Goal: Information Seeking & Learning: Find specific fact

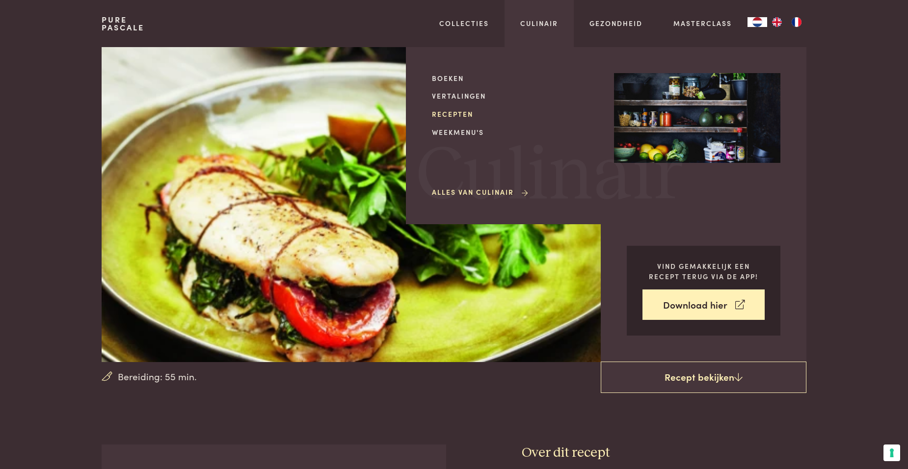
click at [465, 110] on link "Recepten" at bounding box center [515, 114] width 166 height 10
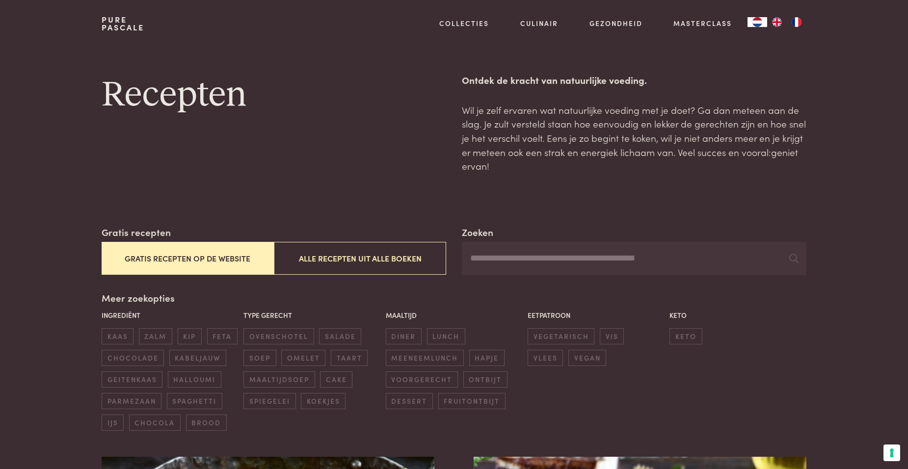
click at [189, 255] on button "Gratis recepten op de website" at bounding box center [188, 258] width 172 height 33
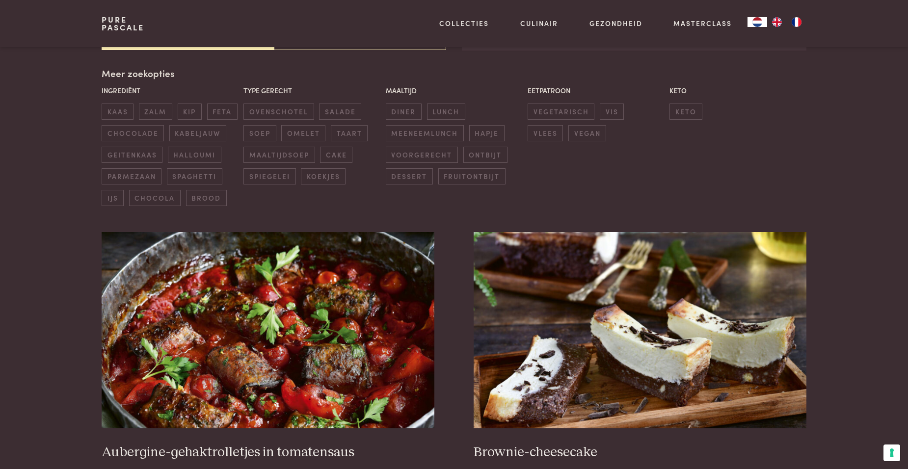
scroll to position [225, 0]
click at [144, 72] on div "Meer zoekopties Ingrediënt kaas zalm kip feta chocolade kabeljauw geitenkaas ha…" at bounding box center [454, 136] width 705 height 140
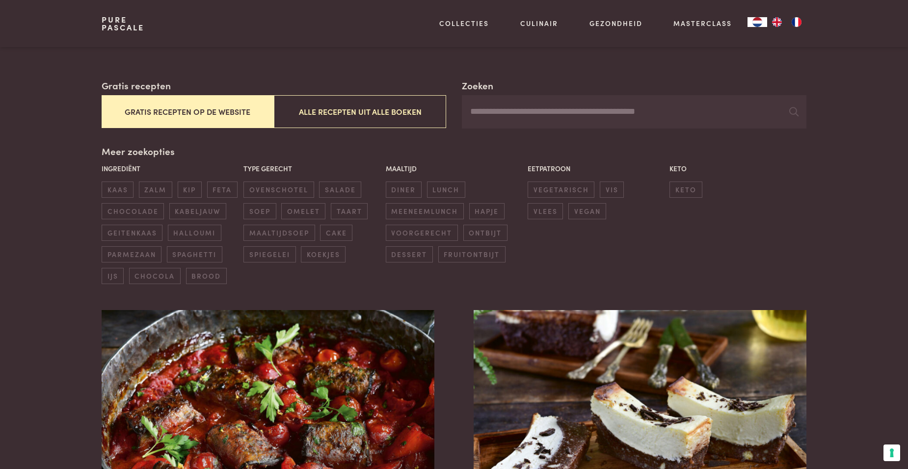
scroll to position [127, 0]
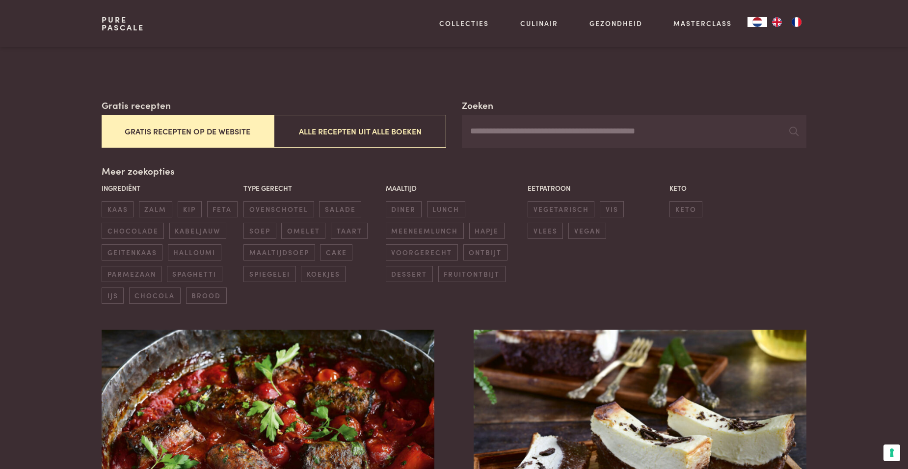
click at [633, 135] on input "Zoeken" at bounding box center [634, 131] width 345 height 33
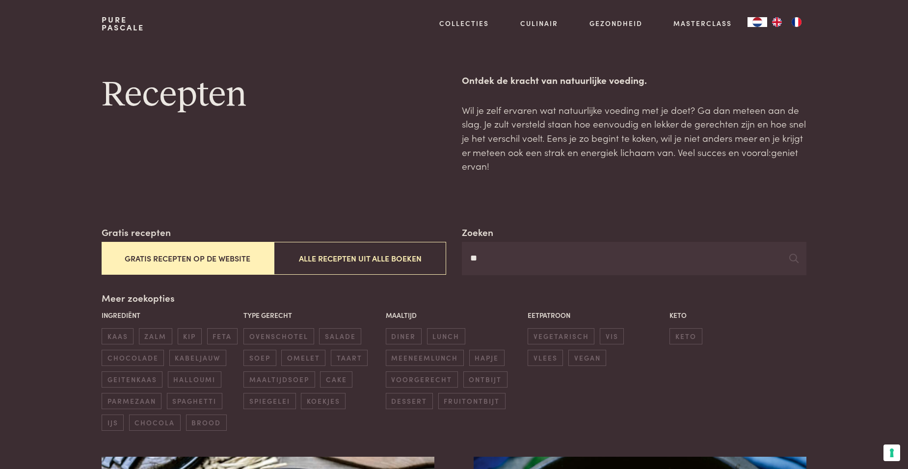
type input "*"
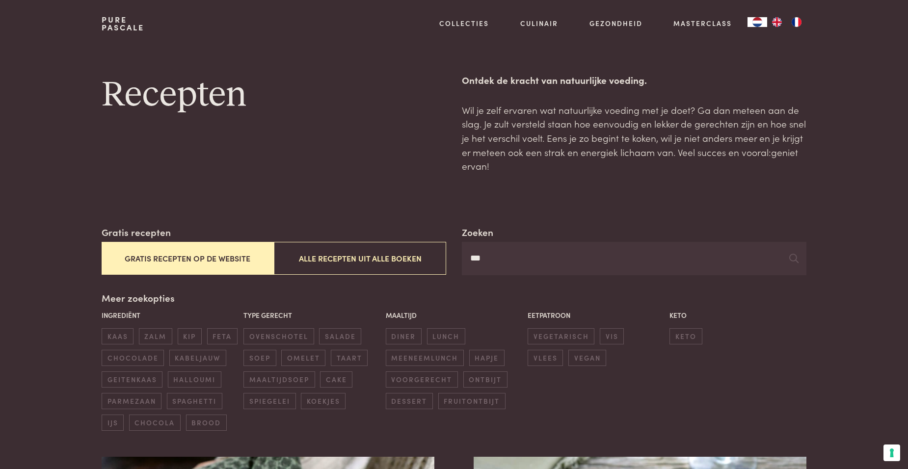
click at [175, 263] on button "Gratis recepten op de website" at bounding box center [188, 258] width 172 height 33
click at [528, 256] on input "***" at bounding box center [634, 258] width 345 height 33
type input "*"
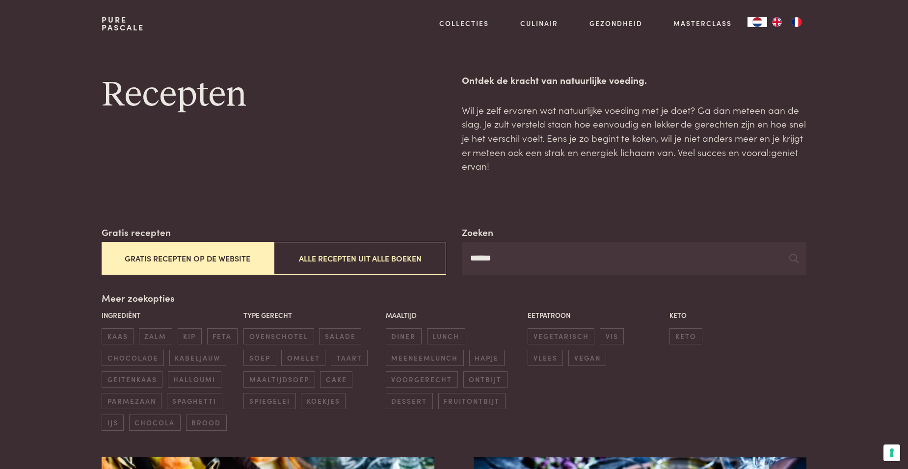
type input "******"
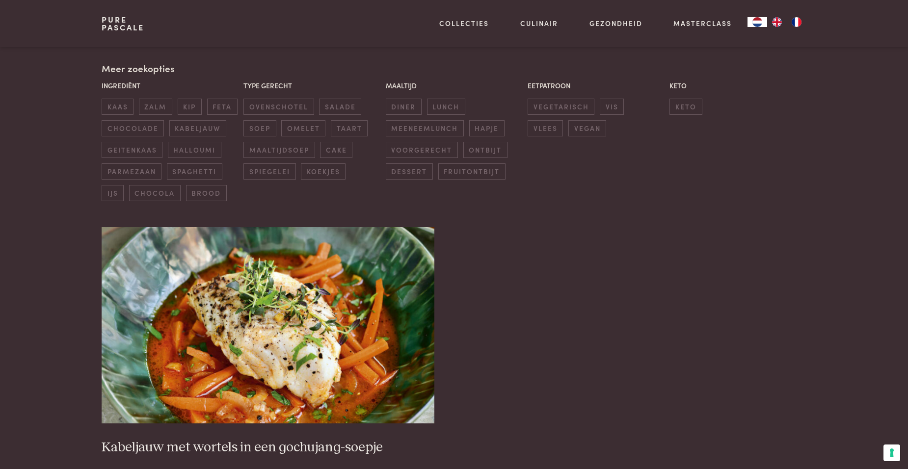
scroll to position [226, 0]
